Goal: Task Accomplishment & Management: Manage account settings

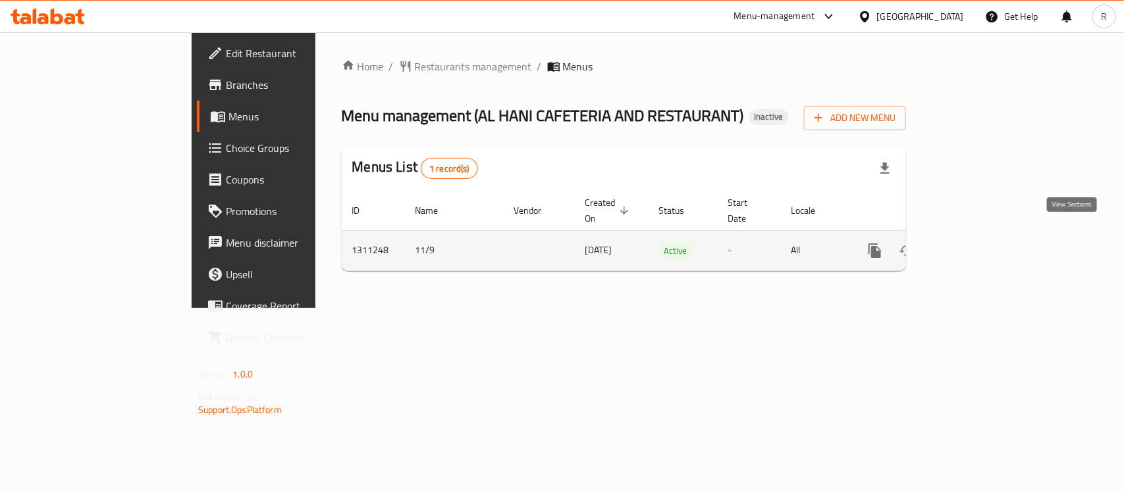
click at [975, 245] on icon "enhanced table" at bounding box center [970, 251] width 12 height 12
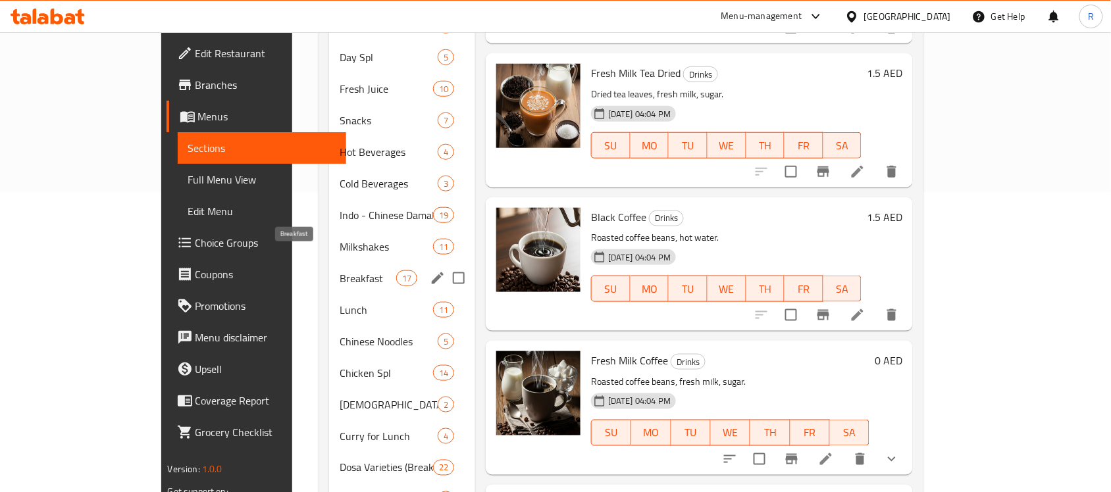
scroll to position [329, 0]
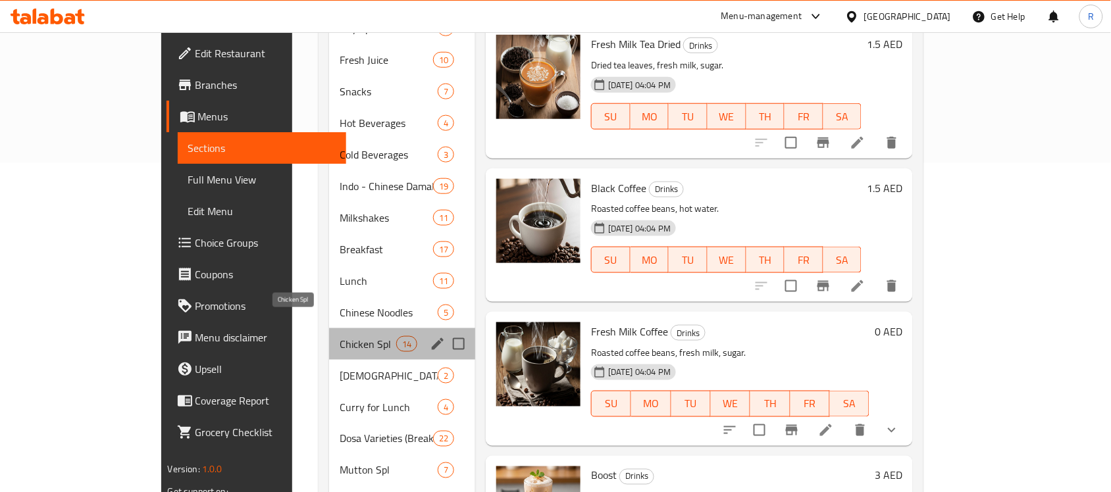
click at [340, 336] on span "Chicken Spl" at bounding box center [368, 344] width 56 height 16
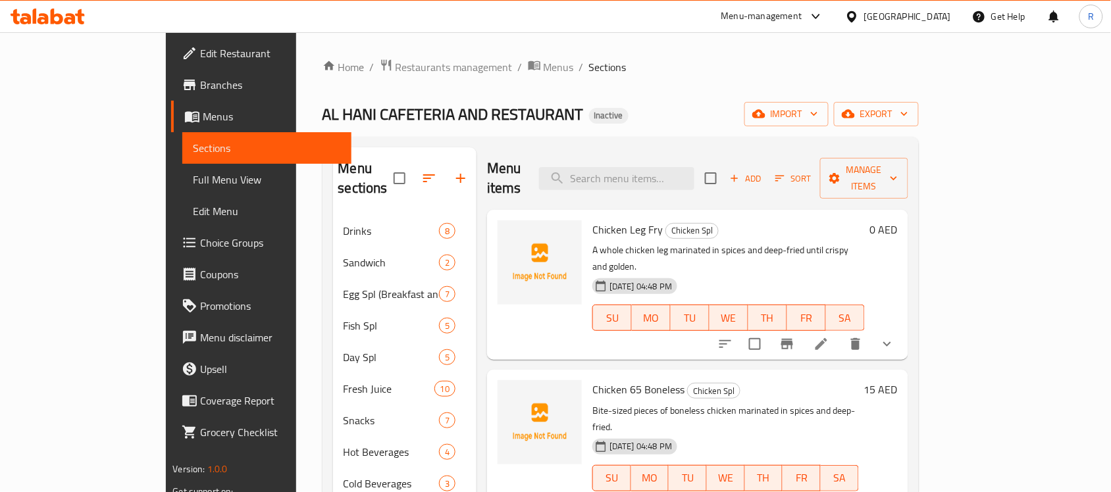
click at [895, 336] on icon "show more" at bounding box center [887, 344] width 16 height 16
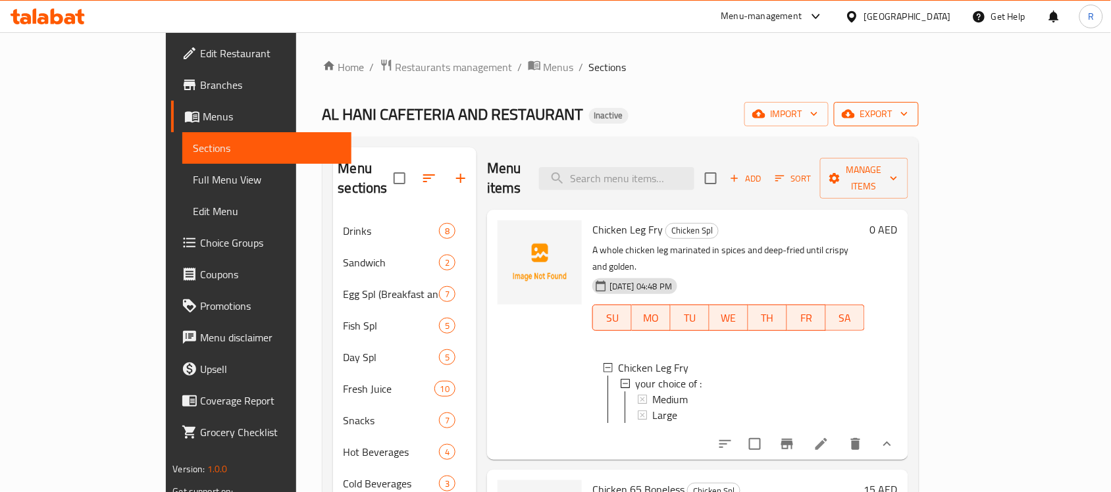
click at [908, 111] on span "export" at bounding box center [876, 114] width 64 height 16
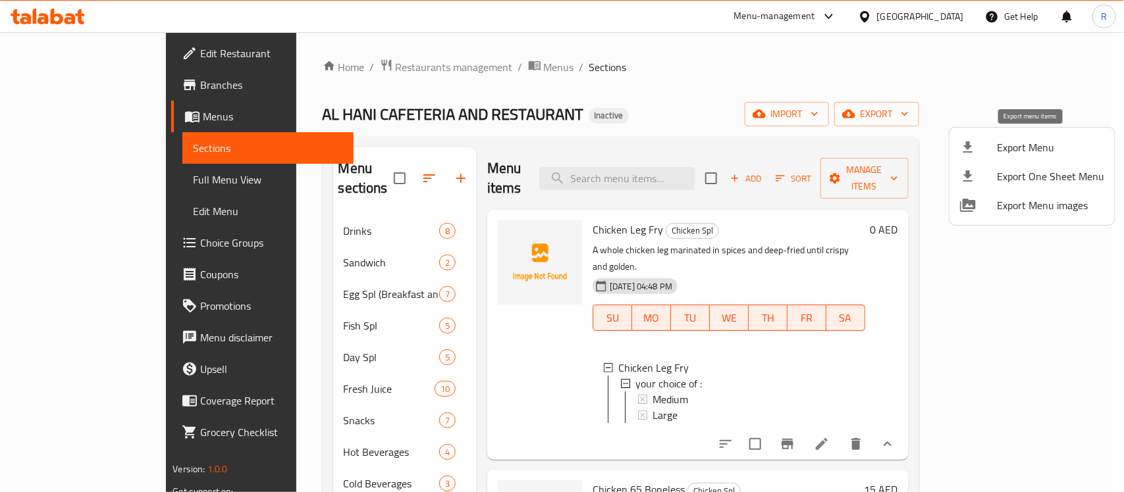
click at [1001, 151] on span "Export Menu" at bounding box center [1050, 148] width 107 height 16
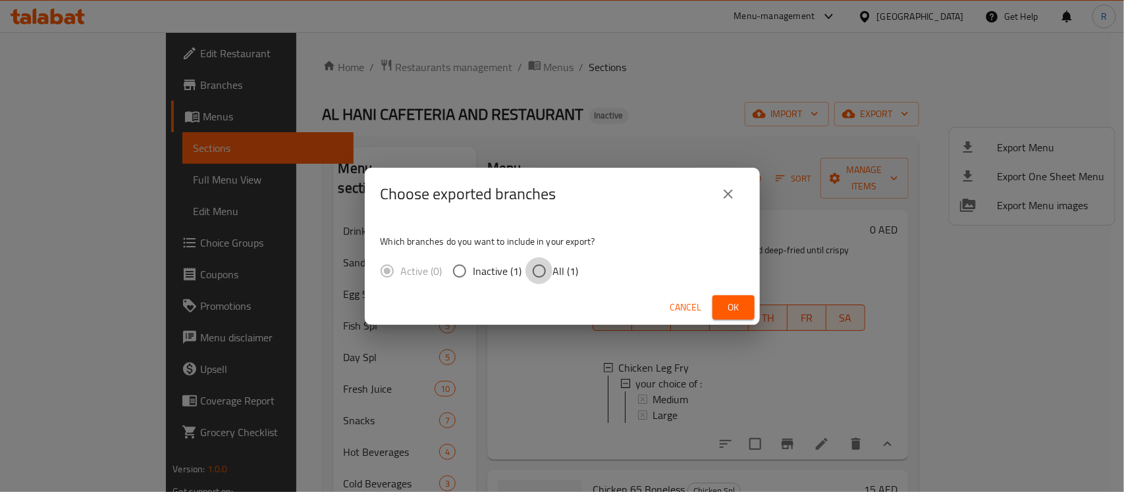
click at [543, 268] on input "All (1)" at bounding box center [539, 271] width 28 height 28
radio input "true"
click at [742, 307] on span "Ok" at bounding box center [733, 307] width 21 height 16
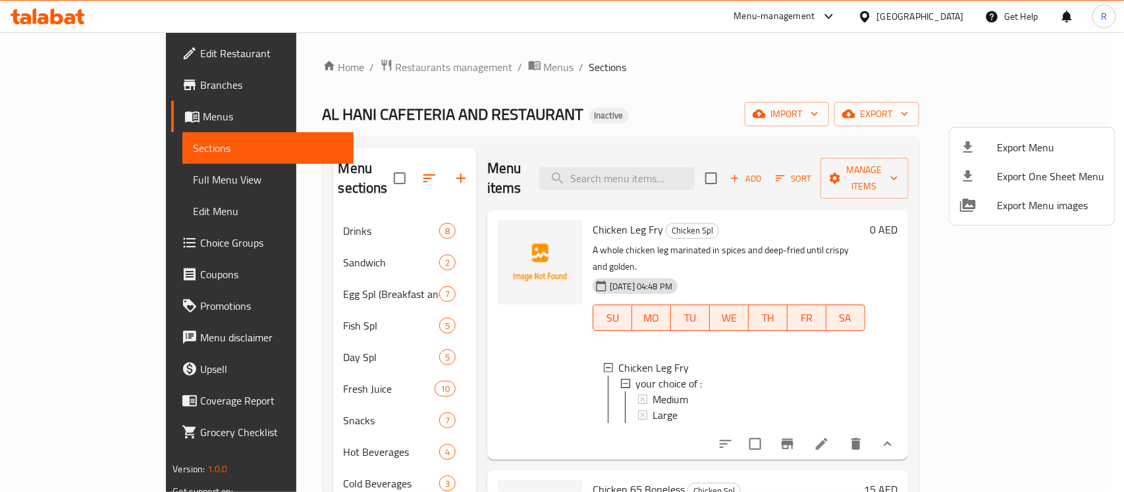
click at [663, 102] on div at bounding box center [562, 246] width 1124 height 492
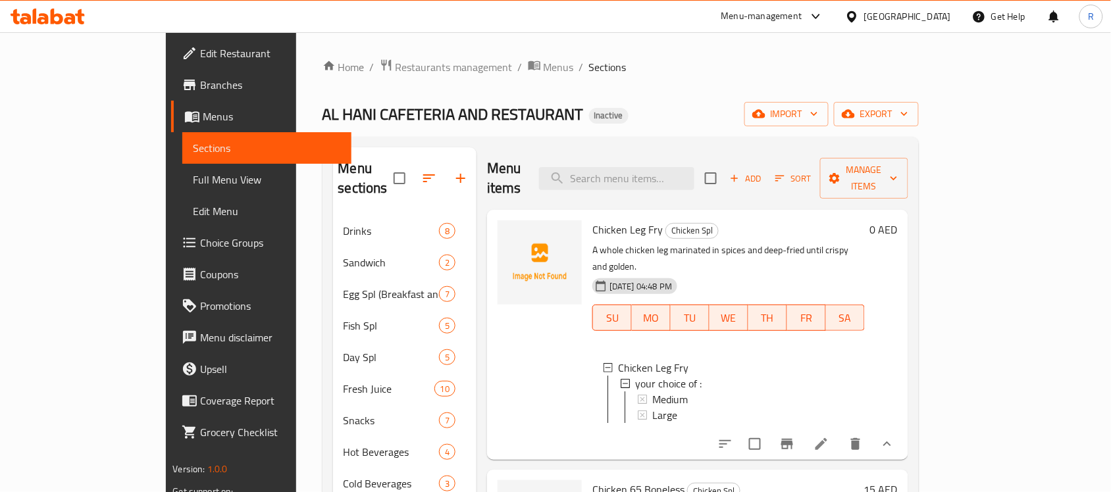
click at [544, 66] on span "Menus" at bounding box center [559, 67] width 30 height 16
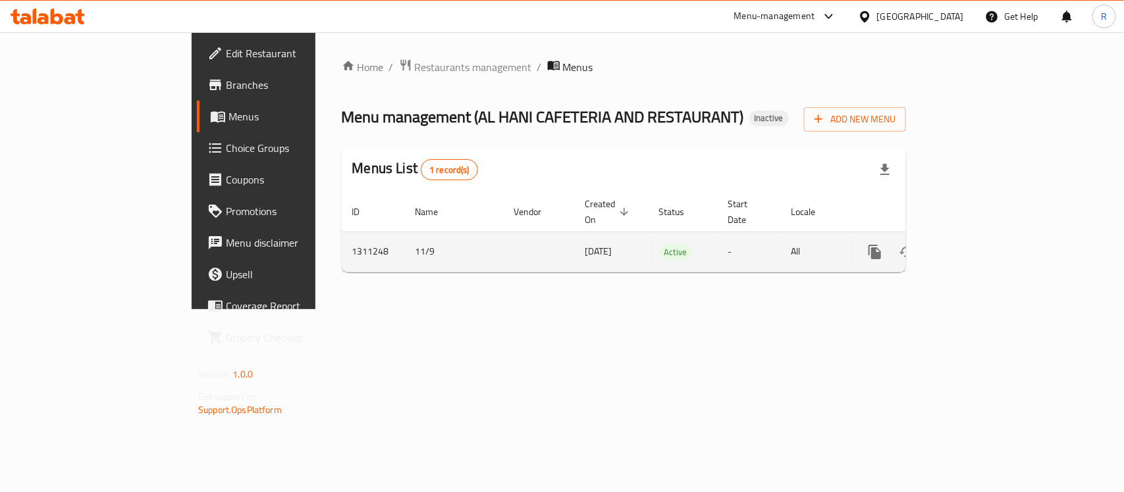
click at [977, 244] on icon "enhanced table" at bounding box center [970, 252] width 16 height 16
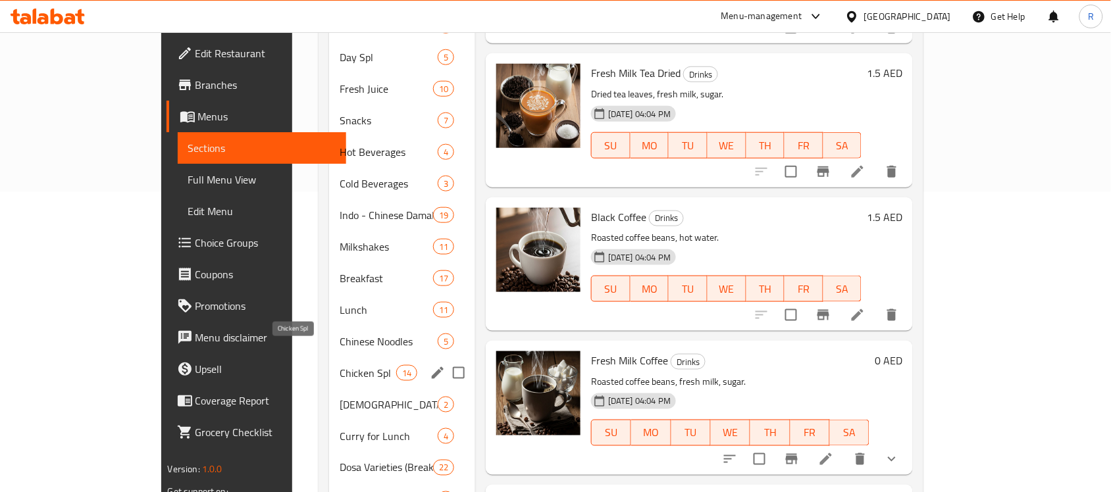
scroll to position [329, 0]
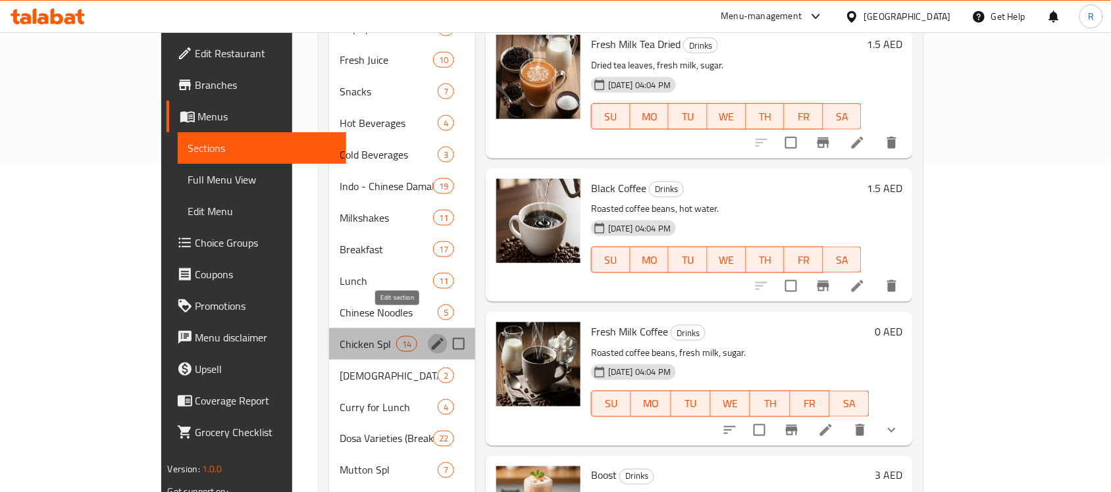
click at [430, 336] on icon "edit" at bounding box center [438, 344] width 16 height 16
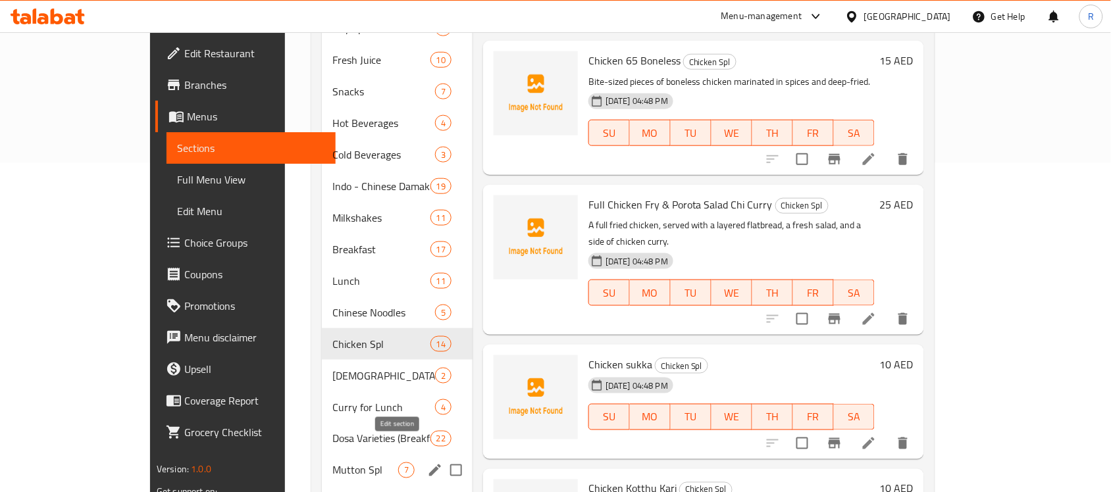
click at [427, 463] on icon "edit" at bounding box center [435, 471] width 16 height 16
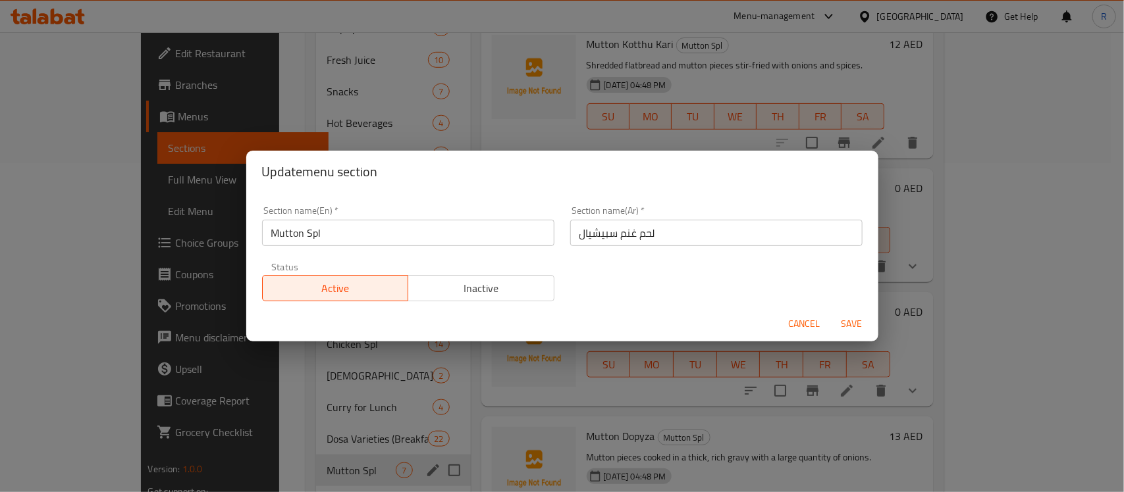
click at [653, 232] on input "لحم غنم سبيشيال" at bounding box center [716, 233] width 292 height 26
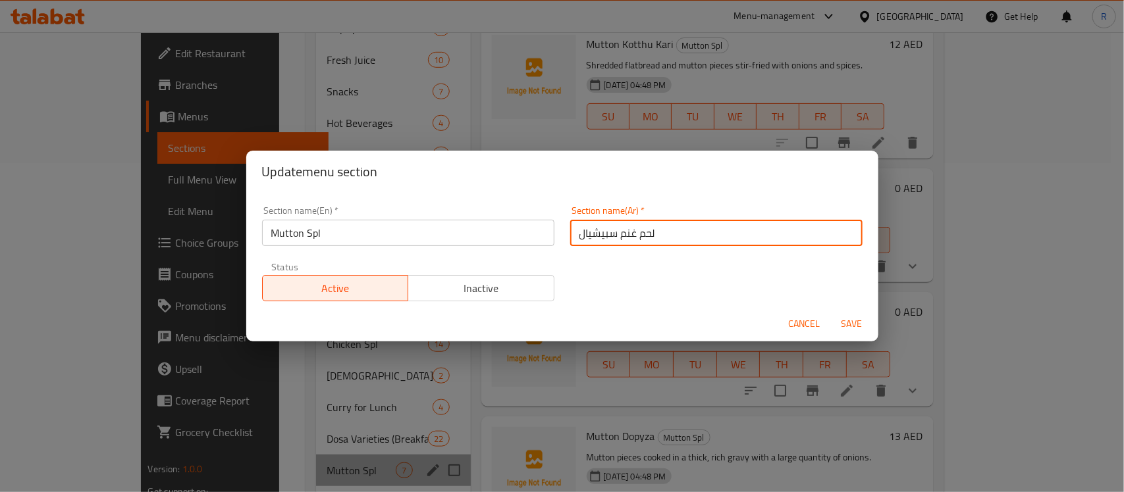
click at [653, 232] on input "لحم غنم سبيشيال" at bounding box center [716, 233] width 292 height 26
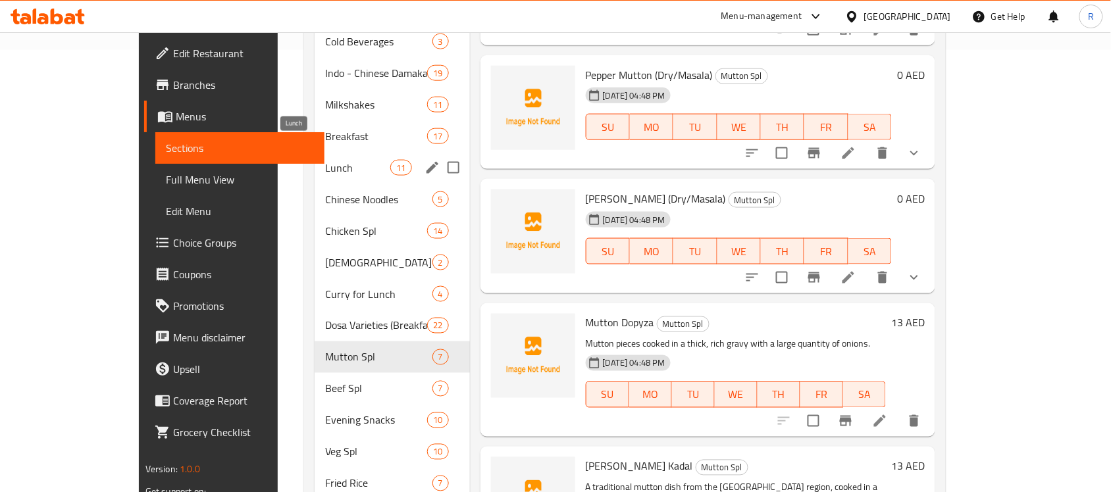
scroll to position [471, 0]
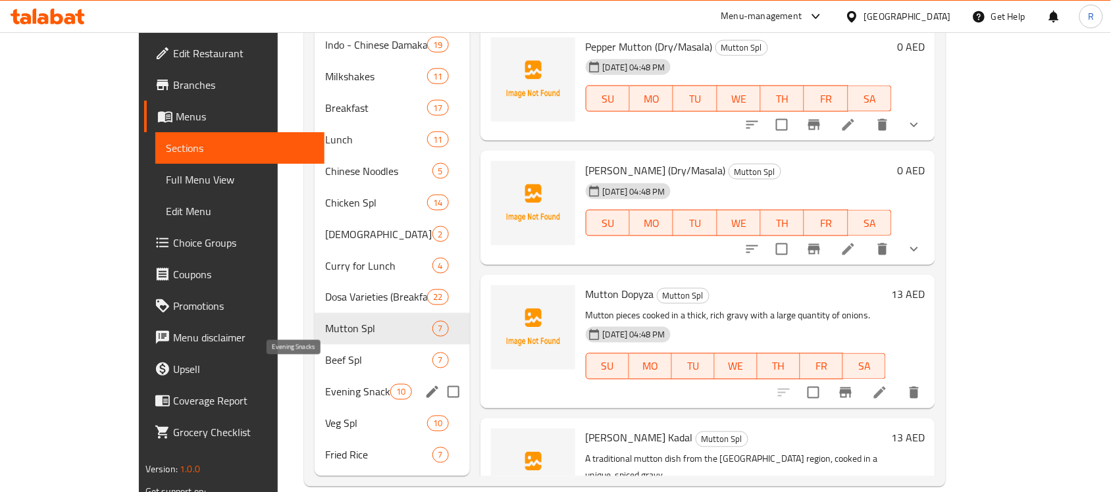
click at [325, 384] on span "Evening Snacks" at bounding box center [358, 392] width 66 height 16
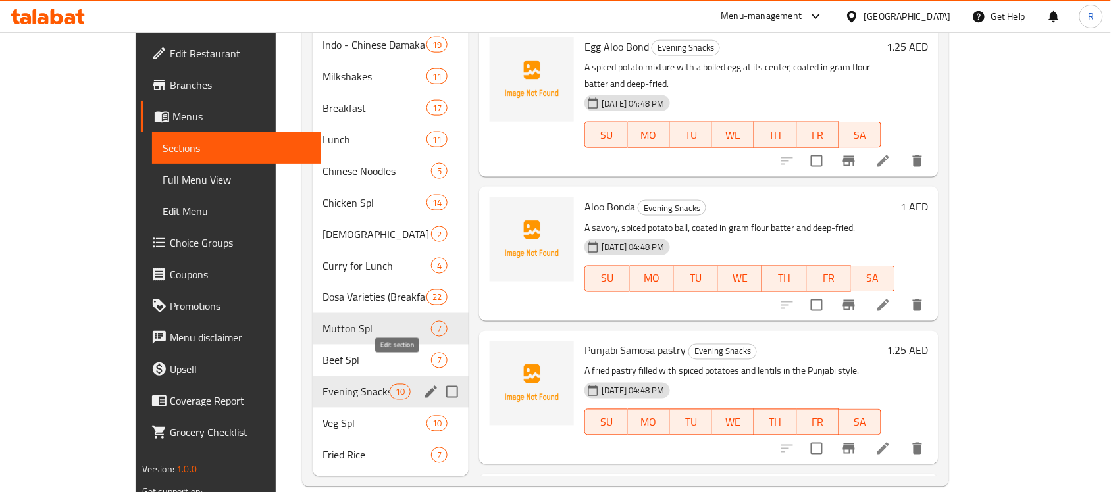
click at [423, 384] on icon "edit" at bounding box center [431, 392] width 16 height 16
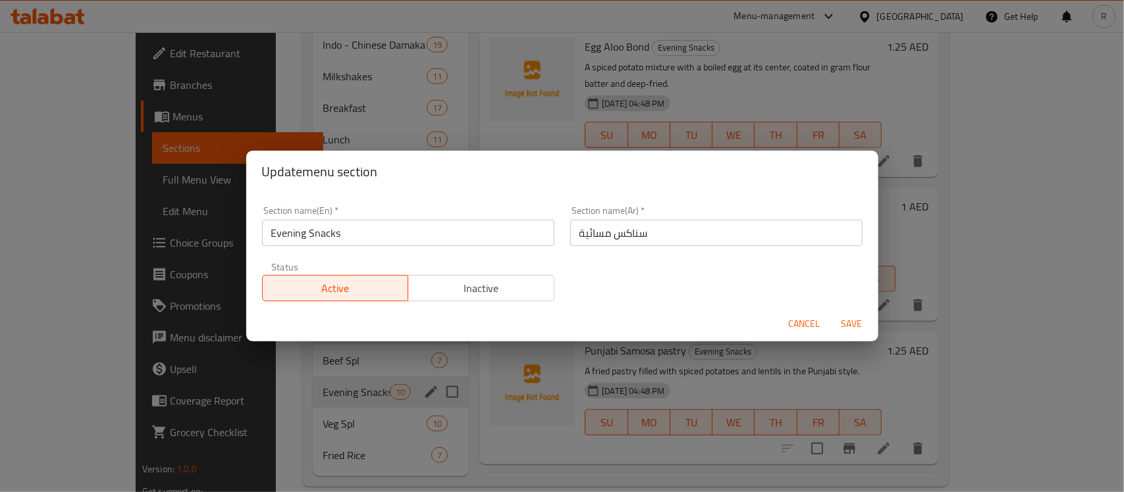
click at [789, 319] on span "Cancel" at bounding box center [805, 324] width 32 height 16
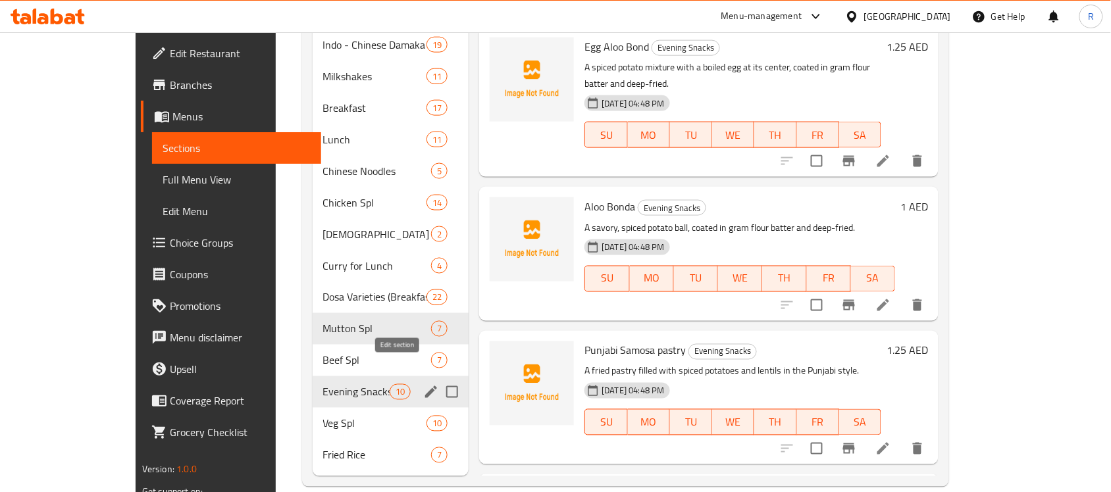
click at [423, 384] on icon "edit" at bounding box center [431, 392] width 16 height 16
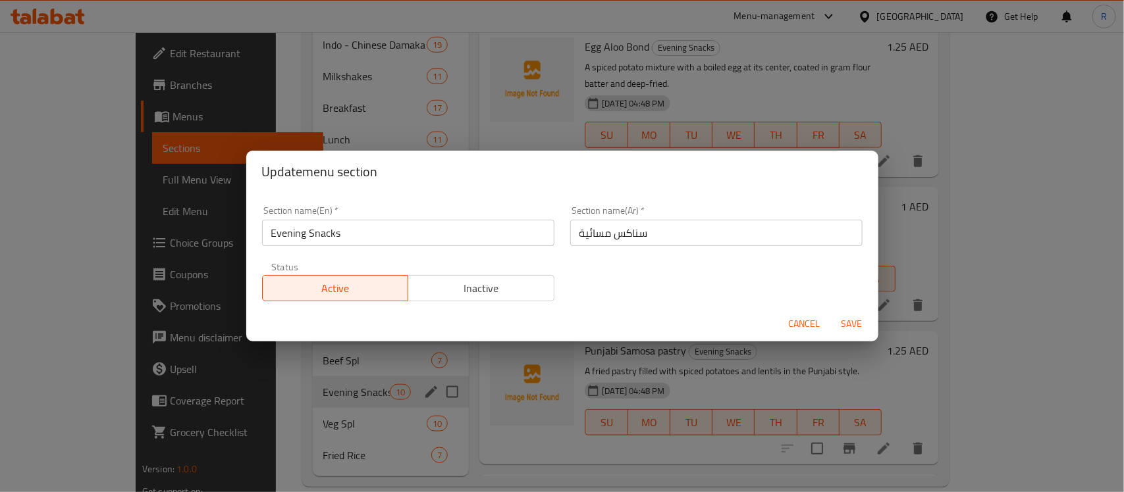
click at [663, 240] on input "سناكس مسائية" at bounding box center [716, 233] width 292 height 26
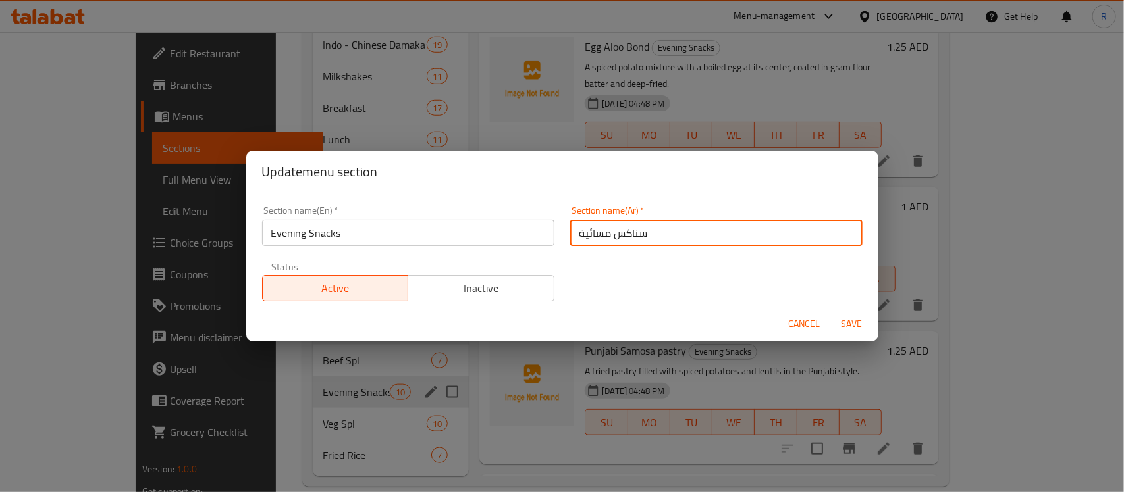
click at [663, 240] on input "سناكس مسائية" at bounding box center [716, 233] width 292 height 26
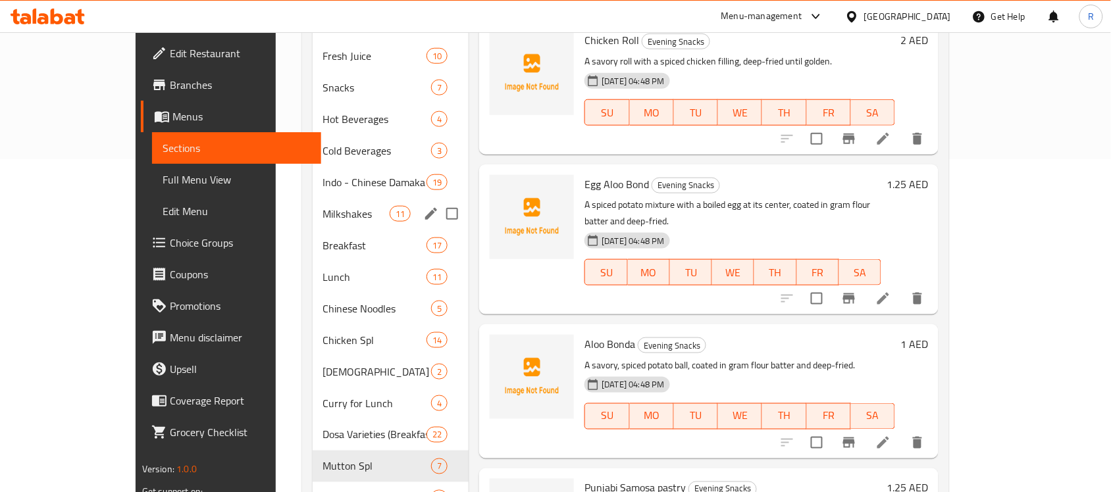
scroll to position [306, 0]
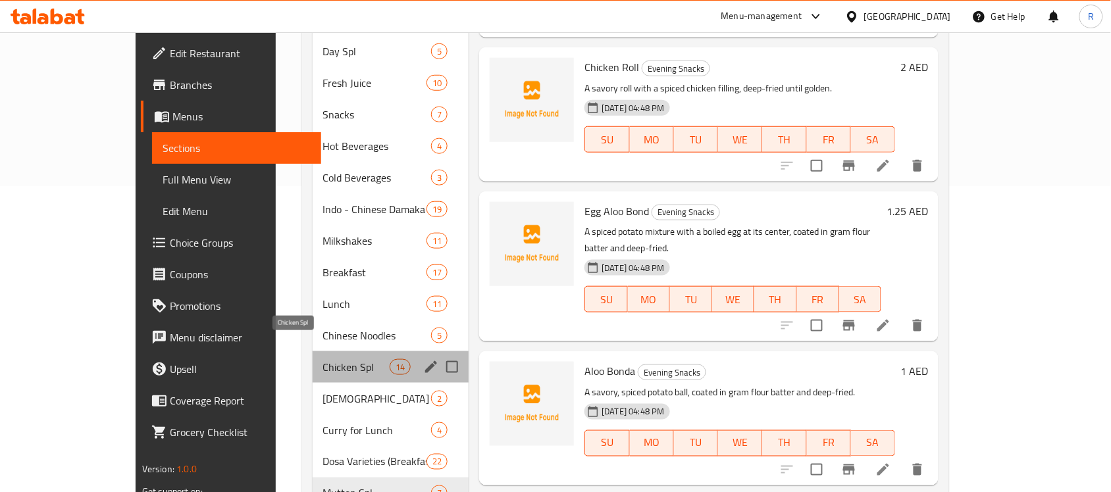
click at [323, 359] on span "Chicken Spl" at bounding box center [356, 367] width 67 height 16
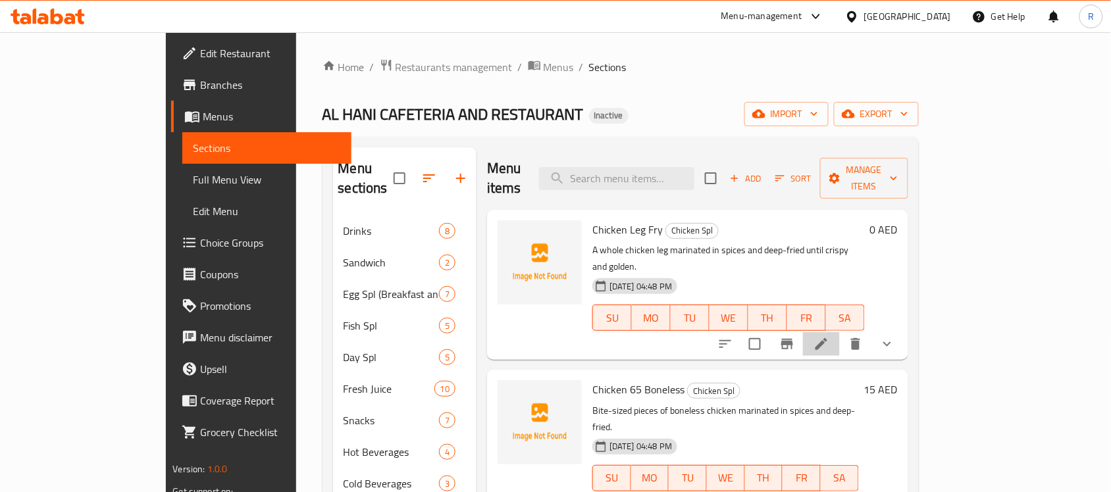
click at [840, 332] on li at bounding box center [821, 344] width 37 height 24
